Goal: Task Accomplishment & Management: Manage account settings

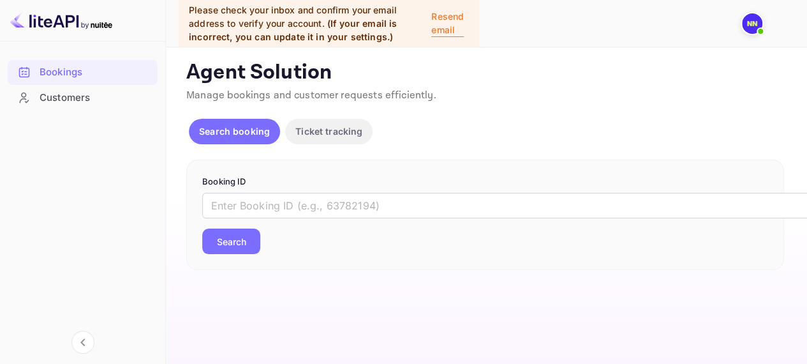
click at [750, 25] on img at bounding box center [752, 23] width 20 height 20
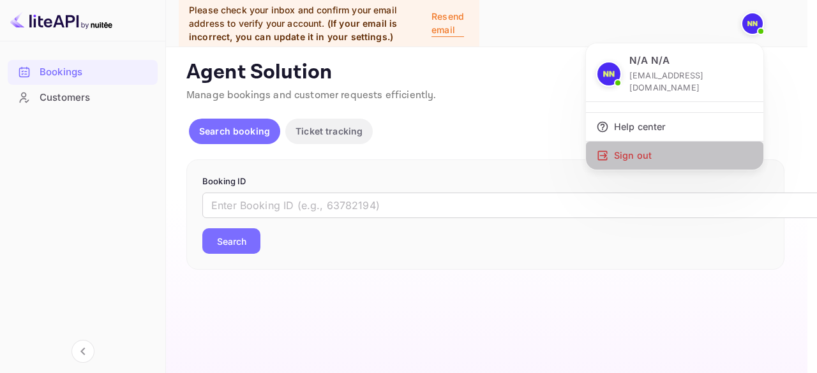
click at [631, 142] on div "Sign out" at bounding box center [674, 156] width 177 height 28
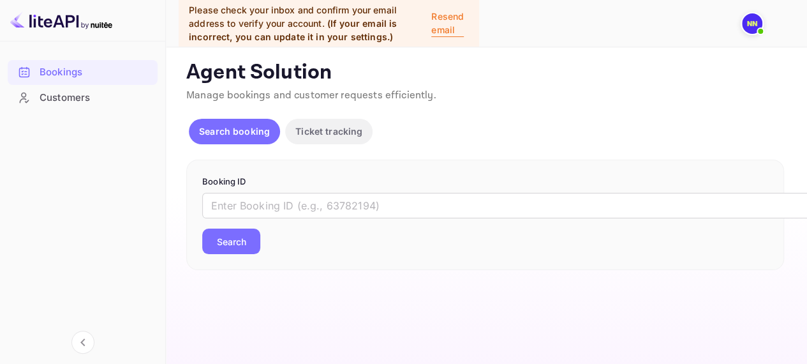
click at [762, 22] on div at bounding box center [752, 23] width 23 height 23
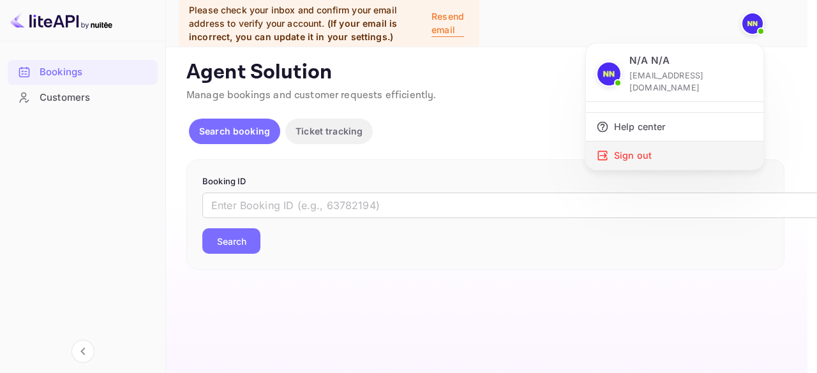
click at [631, 142] on div "Sign out" at bounding box center [674, 156] width 177 height 28
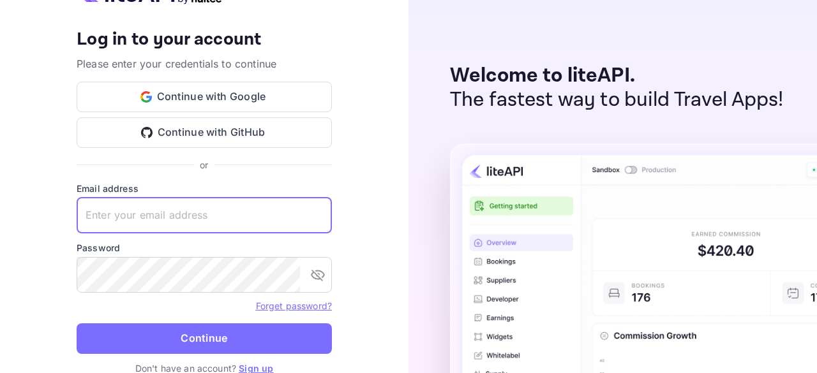
click at [196, 223] on input "text" at bounding box center [204, 216] width 255 height 36
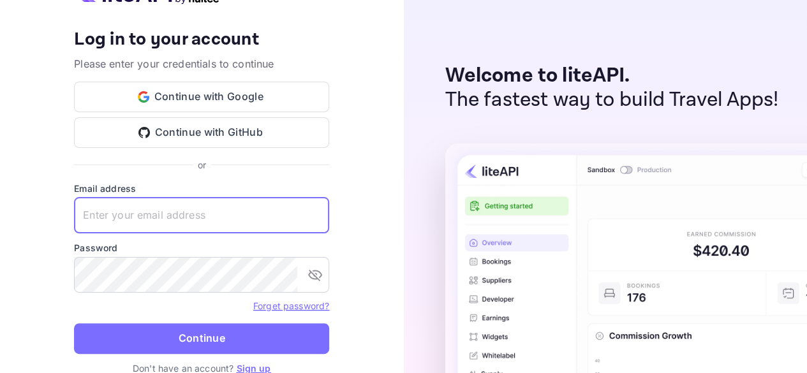
type input "[EMAIL_ADDRESS][DOMAIN_NAME]"
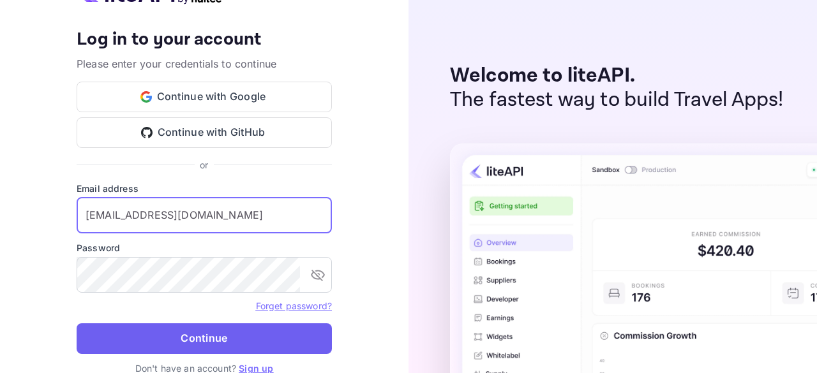
click at [216, 341] on button "Continue" at bounding box center [204, 338] width 255 height 31
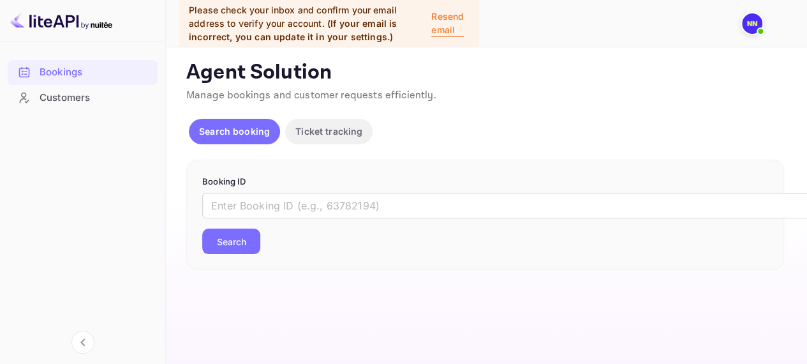
click at [750, 21] on img at bounding box center [752, 23] width 20 height 20
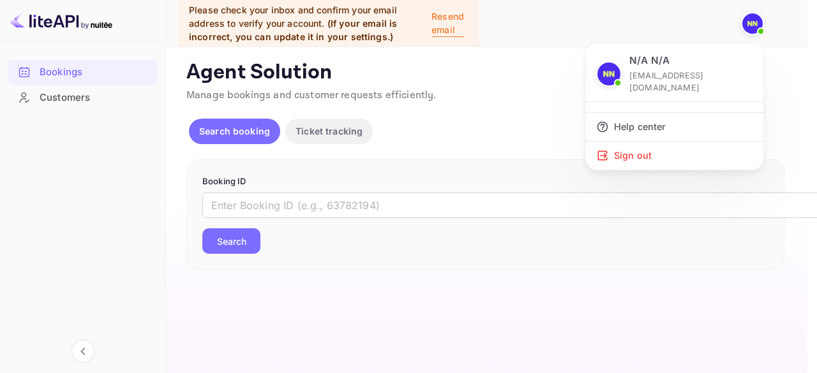
click at [444, 33] on div at bounding box center [408, 186] width 817 height 373
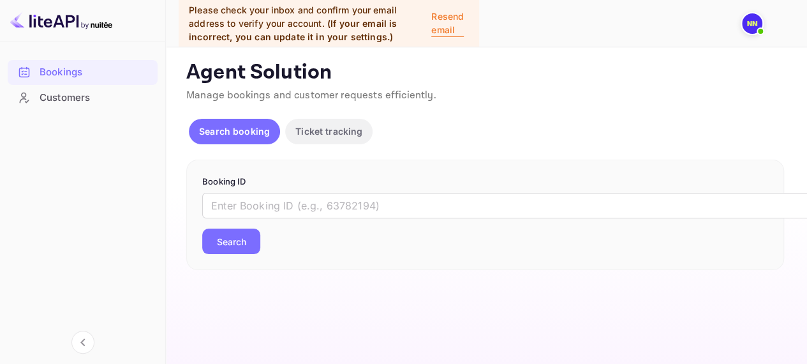
click at [442, 26] on p "Resend email" at bounding box center [447, 23] width 33 height 27
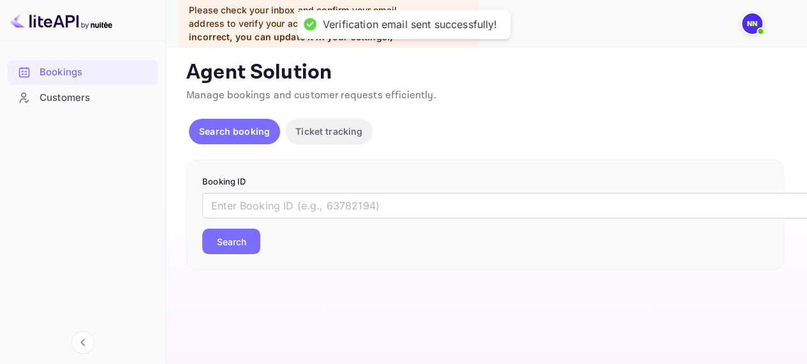
click at [535, 58] on div "Verification email sent successfully! Unsaved Changes Ticket Affiliate URL http…" at bounding box center [479, 158] width 626 height 223
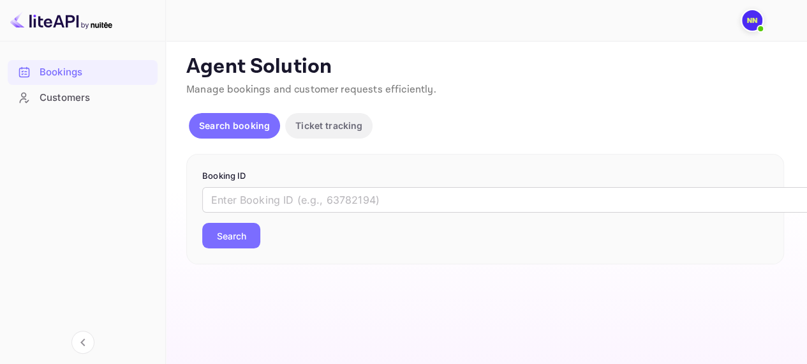
click at [759, 18] on img at bounding box center [752, 20] width 20 height 20
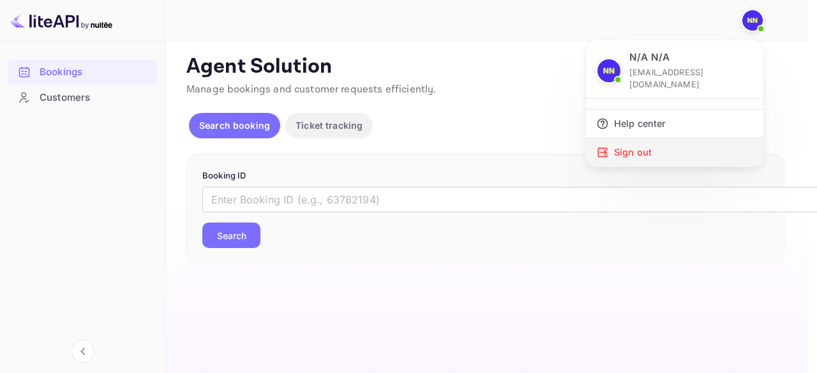
click at [641, 138] on div "Sign out" at bounding box center [674, 152] width 177 height 28
